Goal: Task Accomplishment & Management: Use online tool/utility

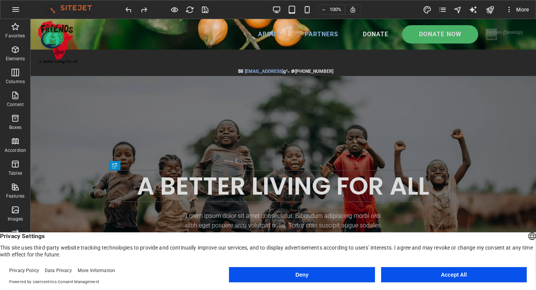
drag, startPoint x: 410, startPoint y: 273, endPoint x: 378, endPoint y: 252, distance: 37.9
click at [410, 273] on button "Accept All" at bounding box center [454, 274] width 146 height 15
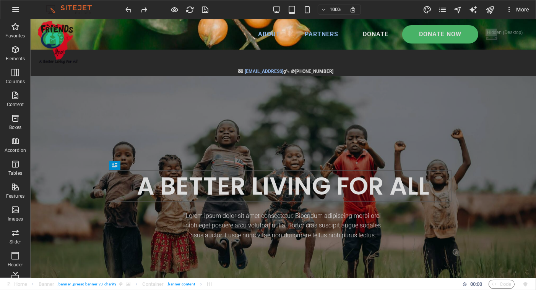
click at [204, 8] on div at bounding box center [167, 9] width 86 height 12
click at [15, 9] on icon "button" at bounding box center [15, 9] width 9 height 9
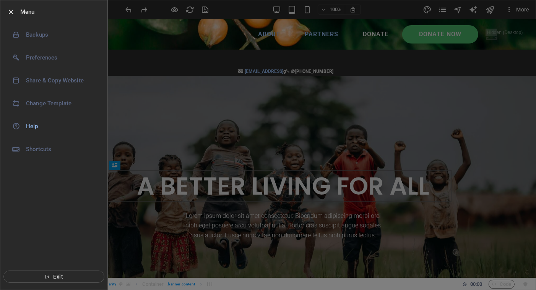
click at [132, 51] on div at bounding box center [268, 145] width 536 height 290
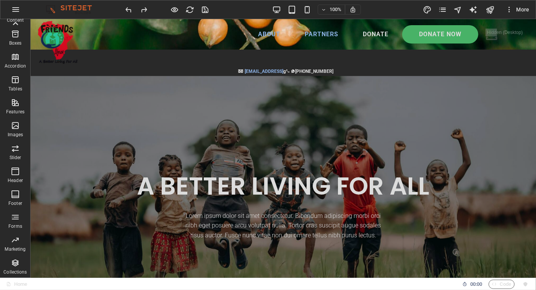
click at [520, 9] on span "More" at bounding box center [517, 10] width 24 height 8
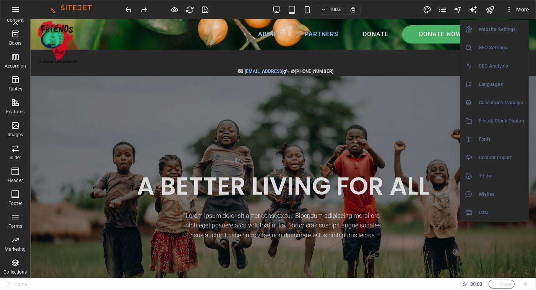
click at [510, 10] on div at bounding box center [268, 145] width 536 height 290
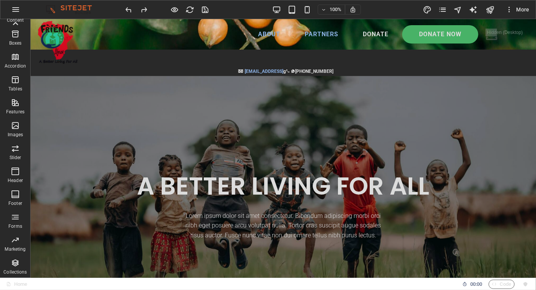
click at [510, 10] on icon "button" at bounding box center [509, 10] width 8 height 8
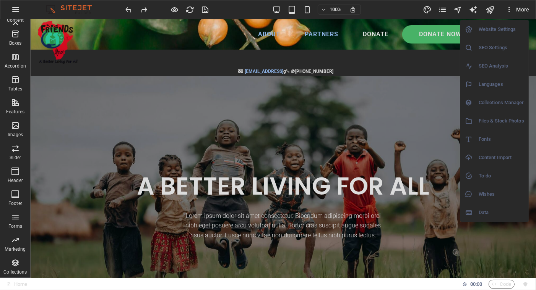
click at [444, 7] on div at bounding box center [268, 145] width 536 height 290
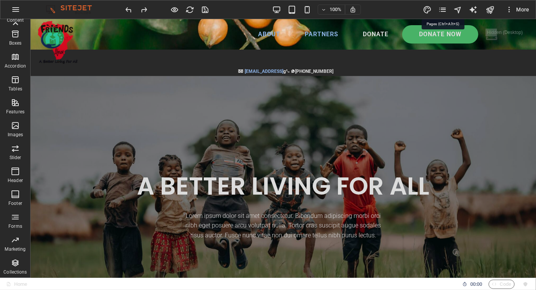
click at [444, 7] on icon "pages" at bounding box center [442, 9] width 9 height 9
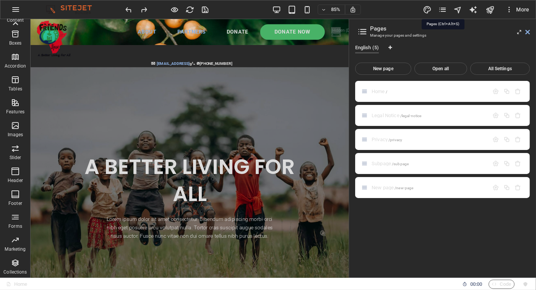
click at [443, 9] on icon "pages" at bounding box center [442, 9] width 9 height 9
click at [428, 9] on icon "design" at bounding box center [427, 9] width 9 height 9
select select "px"
select select "300"
select select "px"
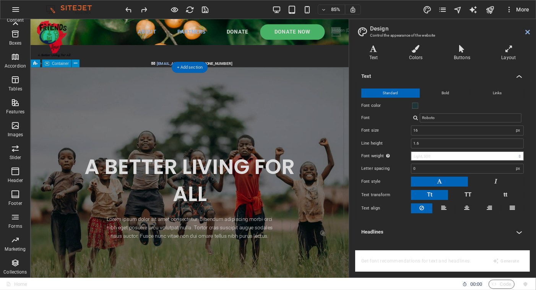
click at [366, 123] on div "A BETTER LIVING FOR ALL Lorem ipsum dolor sit amet consectetur. Bibendum adipis…" at bounding box center [217, 228] width 374 height 305
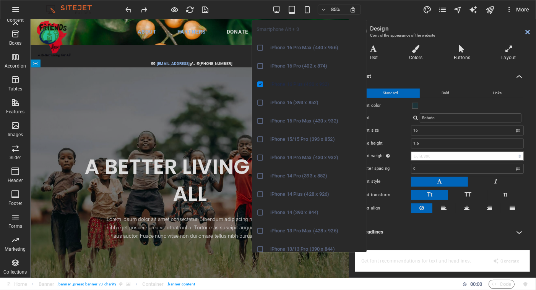
click at [309, 8] on icon "button" at bounding box center [307, 9] width 9 height 9
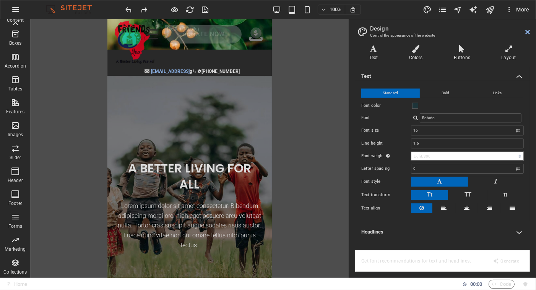
click at [17, 10] on icon "button" at bounding box center [15, 9] width 9 height 9
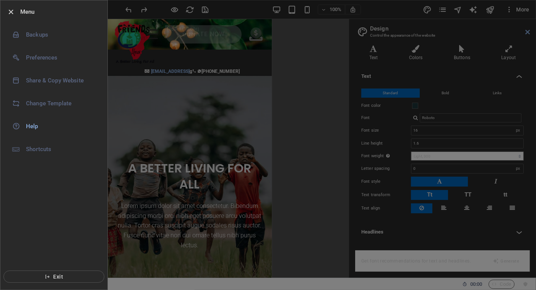
click at [12, 10] on icon "button" at bounding box center [11, 12] width 9 height 9
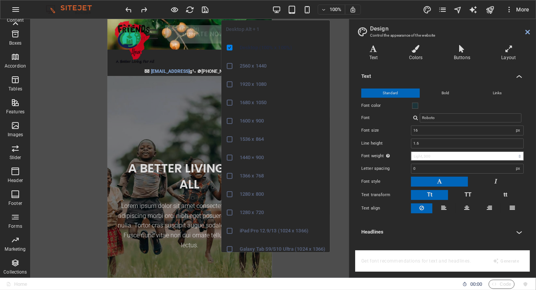
click at [275, 7] on icon "button" at bounding box center [276, 9] width 9 height 9
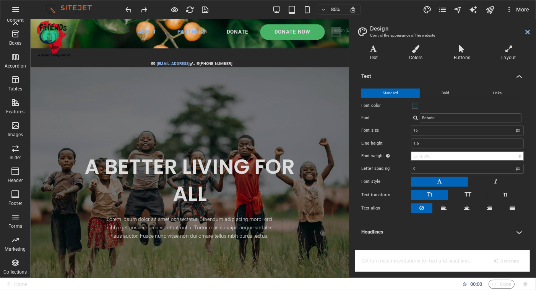
click at [528, 32] on icon at bounding box center [527, 32] width 5 height 6
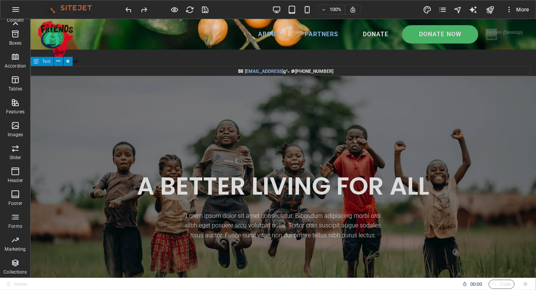
click at [147, 74] on div "[EMAIL_ADDRESS] g         [PHONE_NUMBER]" at bounding box center [282, 71] width 505 height 10
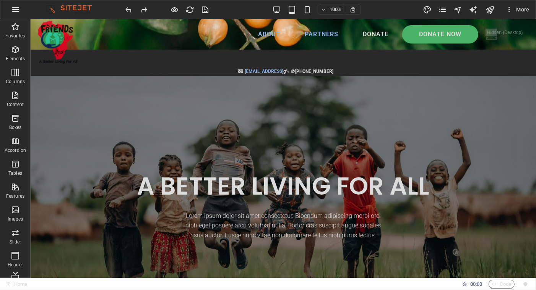
click at [13, 49] on icon "button" at bounding box center [15, 49] width 9 height 9
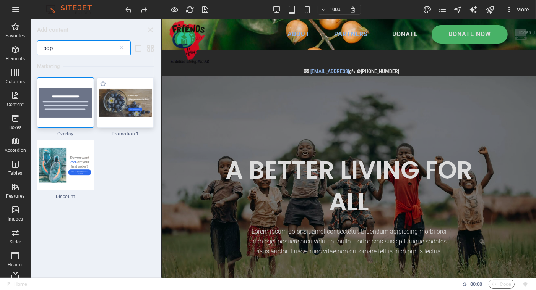
type input "pop"
click at [137, 109] on img at bounding box center [125, 103] width 53 height 29
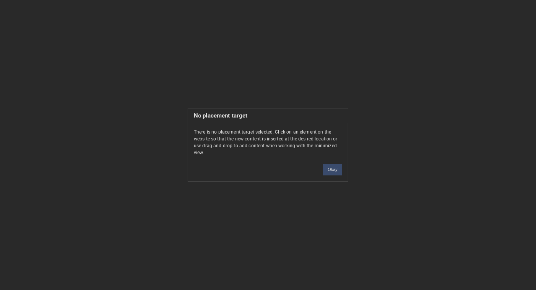
click at [329, 166] on button "Okay" at bounding box center [332, 169] width 19 height 11
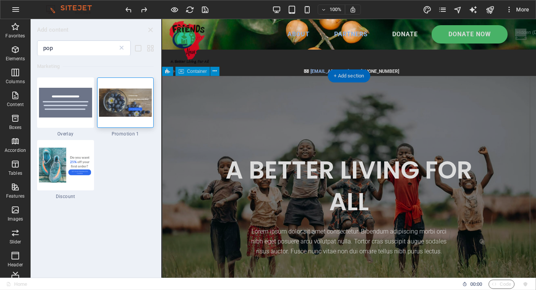
click at [255, 99] on div "A BETTER LIVING FOR ALL Lorem ipsum dolor sit amet consectetur. Bibendum adipis…" at bounding box center [349, 205] width 374 height 259
click at [232, 131] on div "A BETTER LIVING FOR ALL Lorem ipsum dolor sit amet consectetur. Bibendum adipis…" at bounding box center [349, 205] width 374 height 259
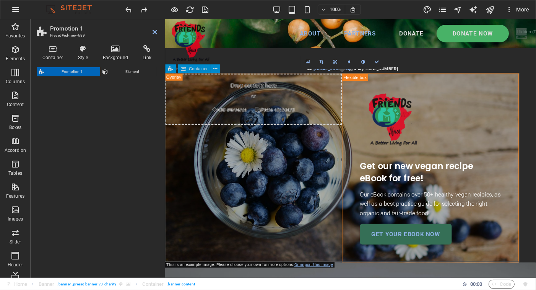
select select "rem"
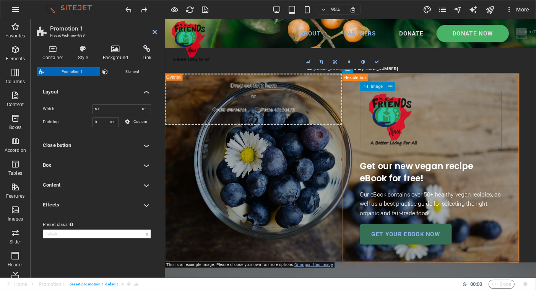
click at [441, 113] on figure at bounding box center [444, 125] width 149 height 60
